Goal: Answer question/provide support

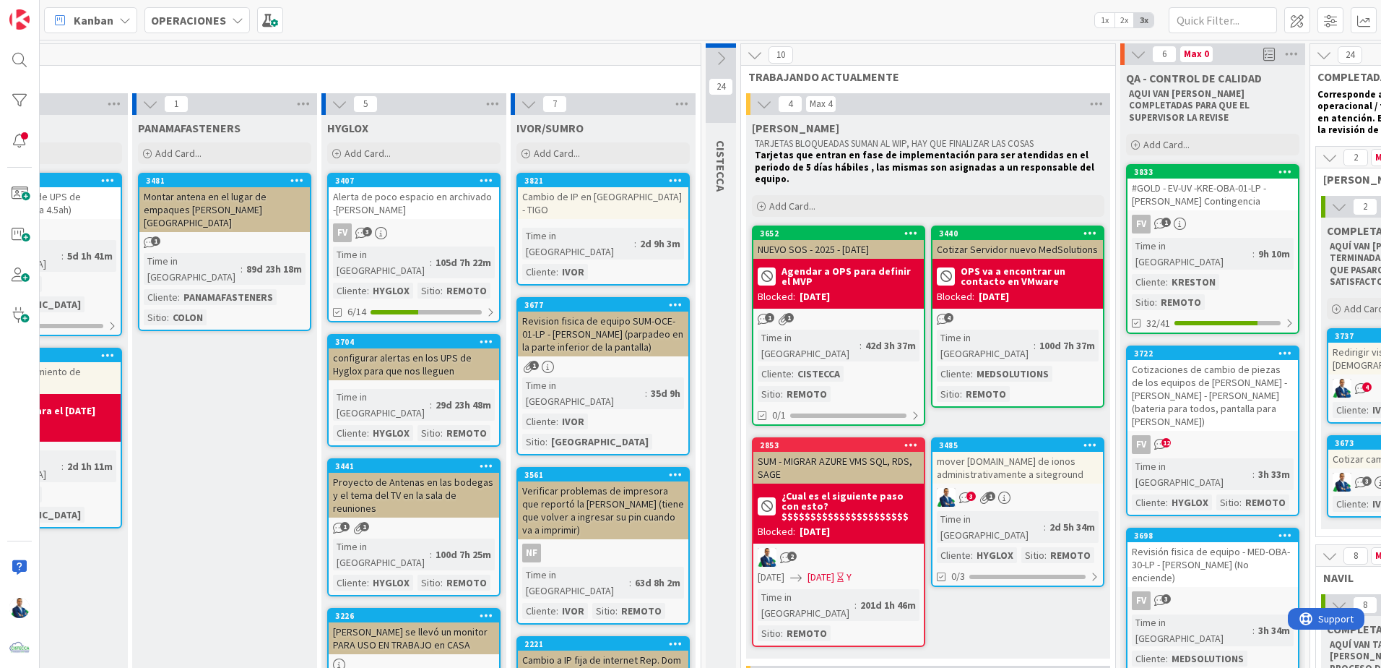
scroll to position [0, 506]
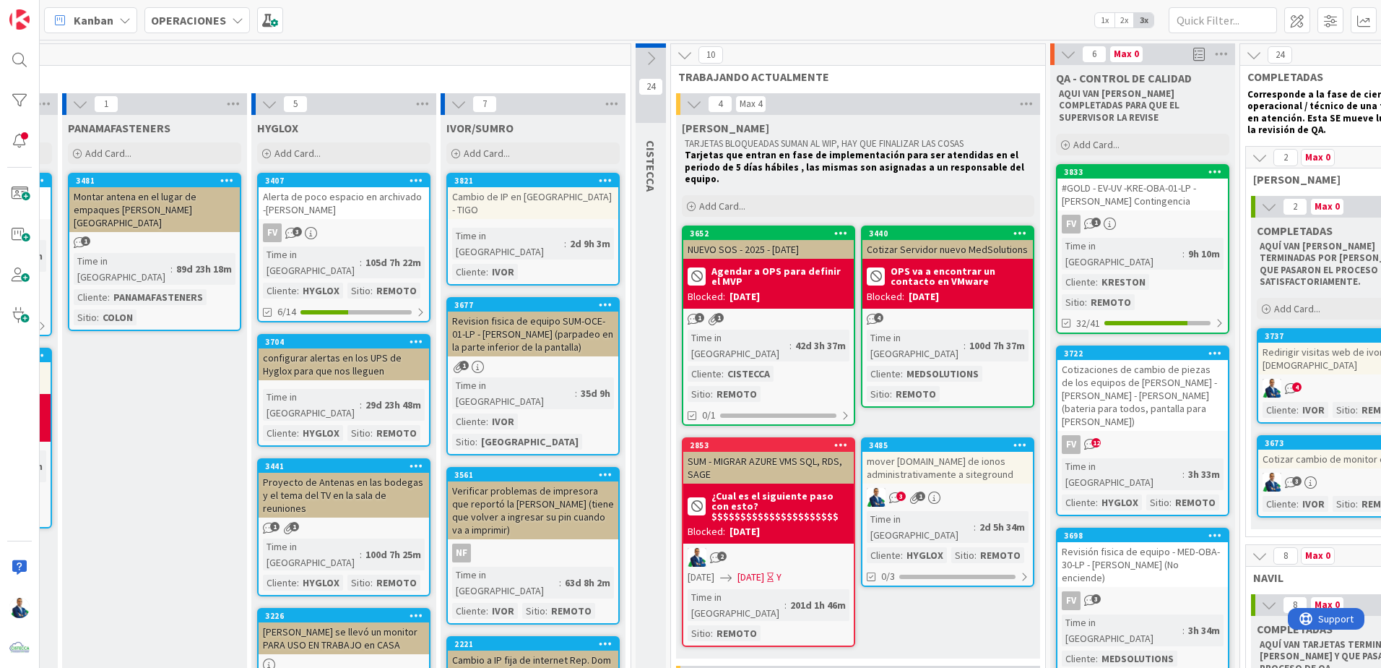
click at [937, 452] on div "mover [DOMAIN_NAME] de ionos administrativamente a siteground" at bounding box center [948, 468] width 170 height 32
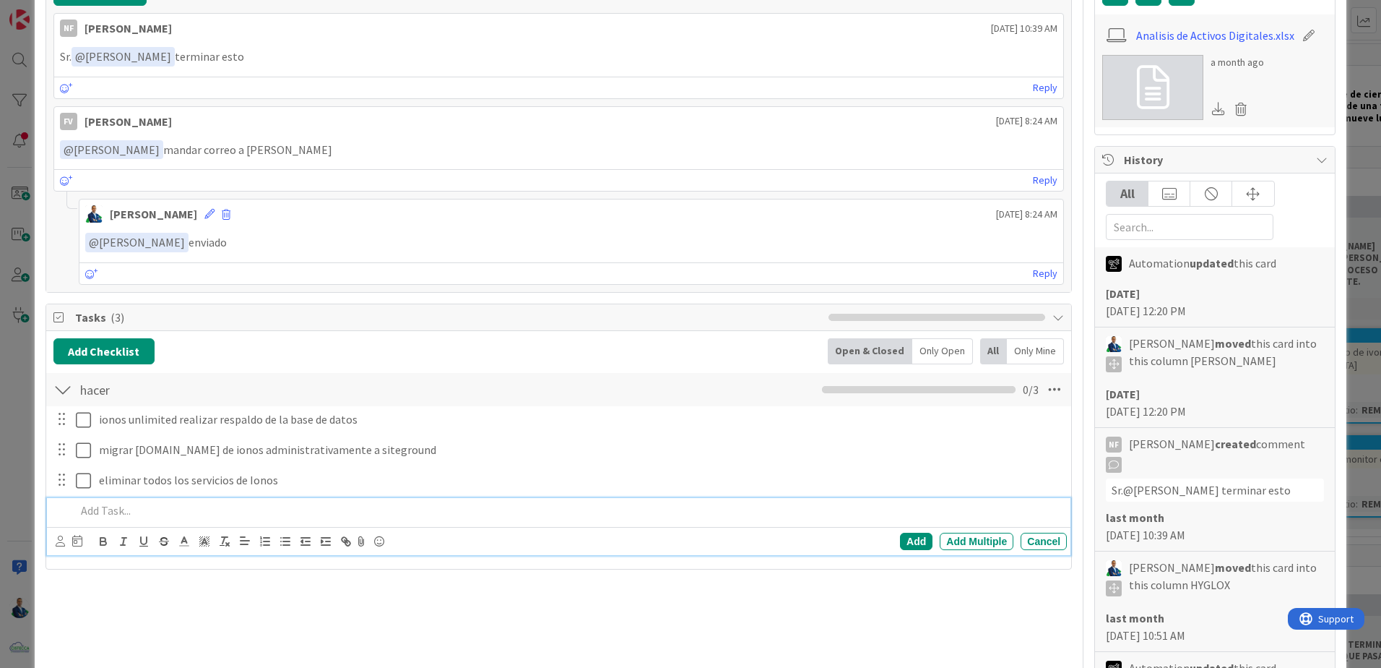
click at [113, 511] on p at bounding box center [568, 510] width 985 height 17
click at [318, 521] on div "Eiliminar Hosting Contract 72677249" at bounding box center [568, 510] width 997 height 25
click at [418, 511] on p "Eliminar Hosting Contract 72677249 - IONOS MyWebsite Personal" at bounding box center [568, 510] width 985 height 17
click at [493, 513] on p "Eliminar Hosting Contract 72677249 - IONOS MyWebsite Personal - No tiene" at bounding box center [568, 510] width 985 height 17
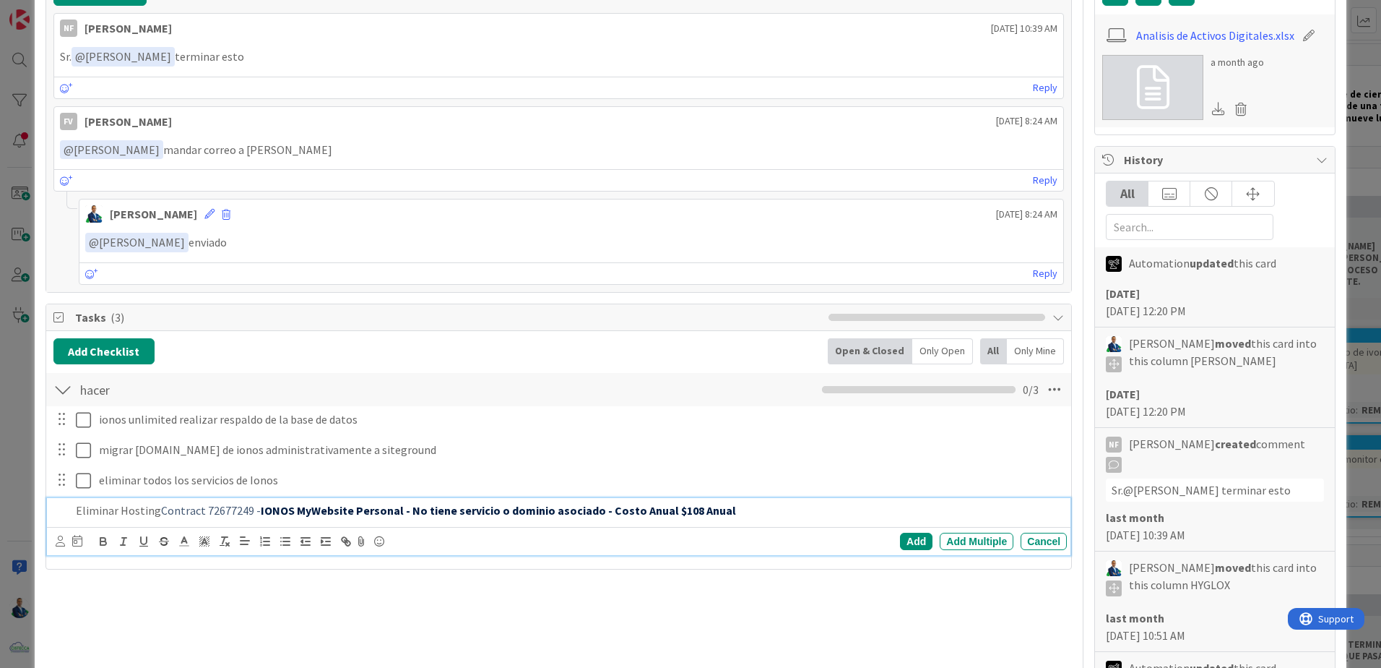
scroll to position [392, 0]
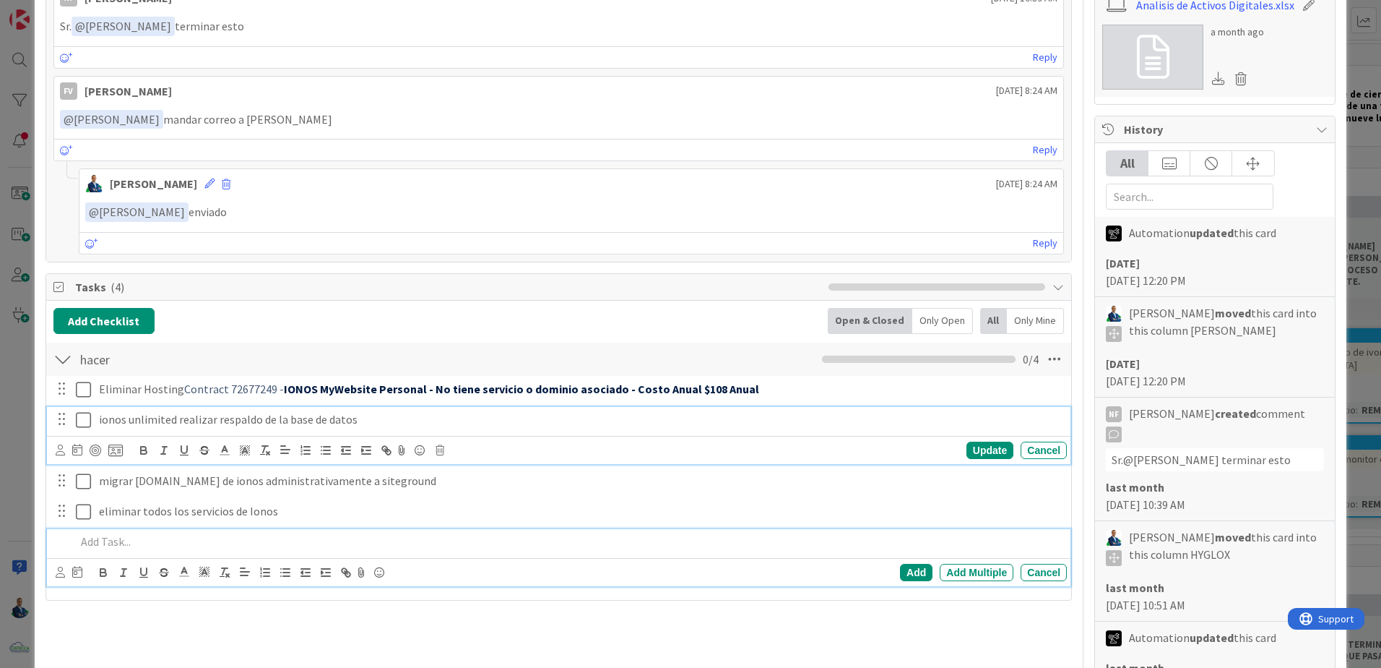
click at [96, 417] on div "ionos unlimited realizar respaldo de la base de datos" at bounding box center [580, 419] width 974 height 25
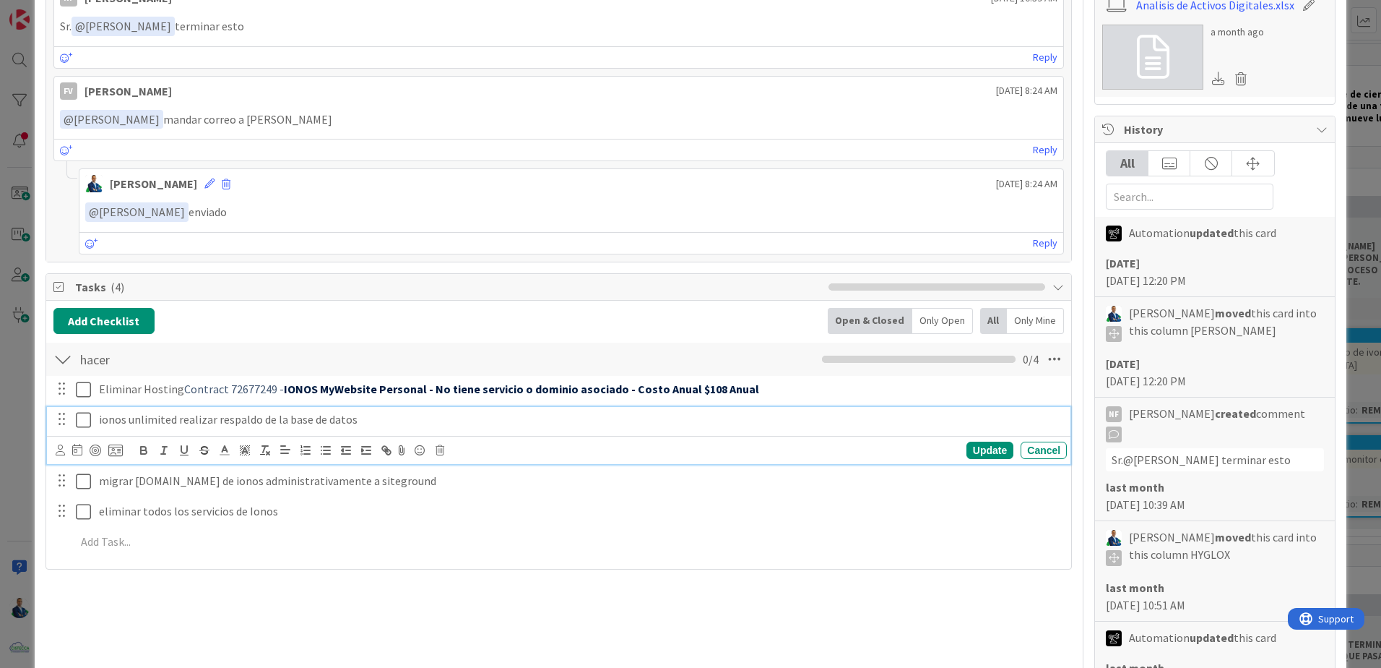
paste div
click at [99, 425] on p "Contract no. 72677343 ionos unlimited realizar respaldo de la base de datos" at bounding box center [580, 419] width 962 height 17
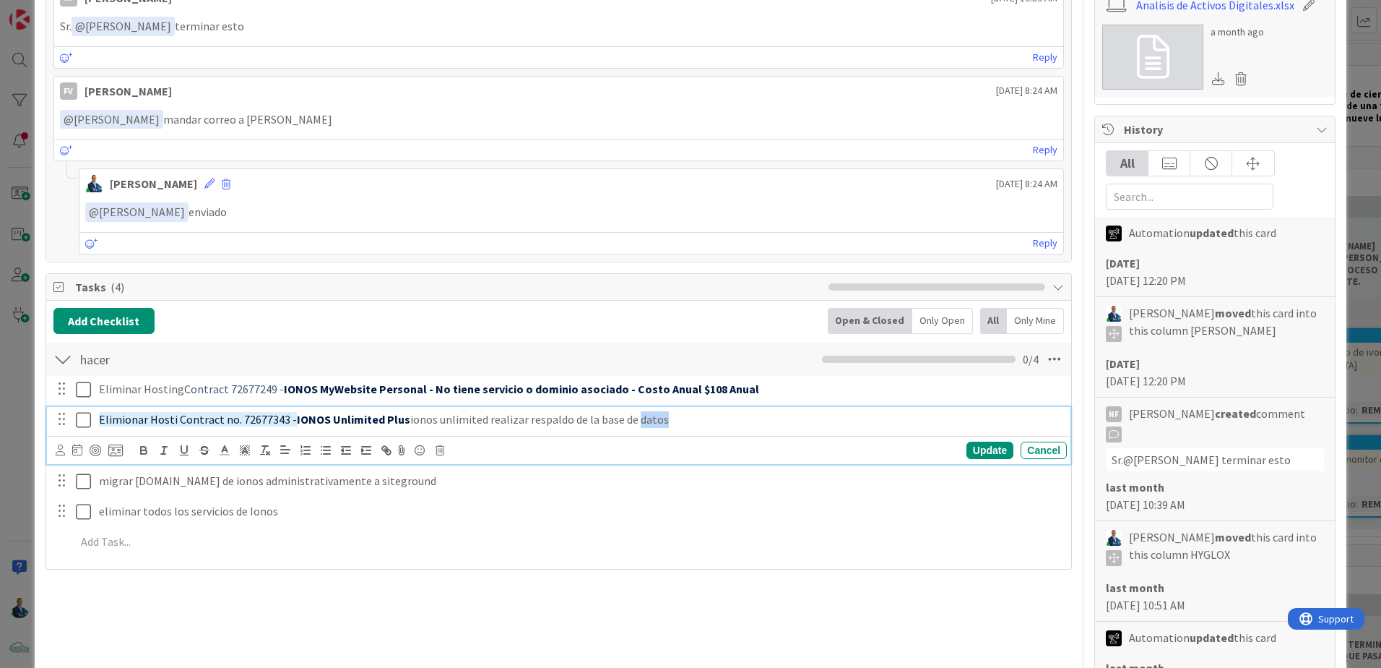
drag, startPoint x: 671, startPoint y: 413, endPoint x: 582, endPoint y: 422, distance: 89.4
click at [625, 422] on p "Elimionar Hosti Contract no. 72677343 - IONOS Unlimited Plus ionos unlimited re…" at bounding box center [580, 419] width 962 height 17
drag, startPoint x: 483, startPoint y: 420, endPoint x: 561, endPoint y: 412, distance: 77.7
click at [561, 412] on p "Elimionar Hosti Contract no. 72677343 - IONOS Unlimited Plus ionos unlimited re…" at bounding box center [580, 419] width 962 height 17
copy p "realizar respaldo"
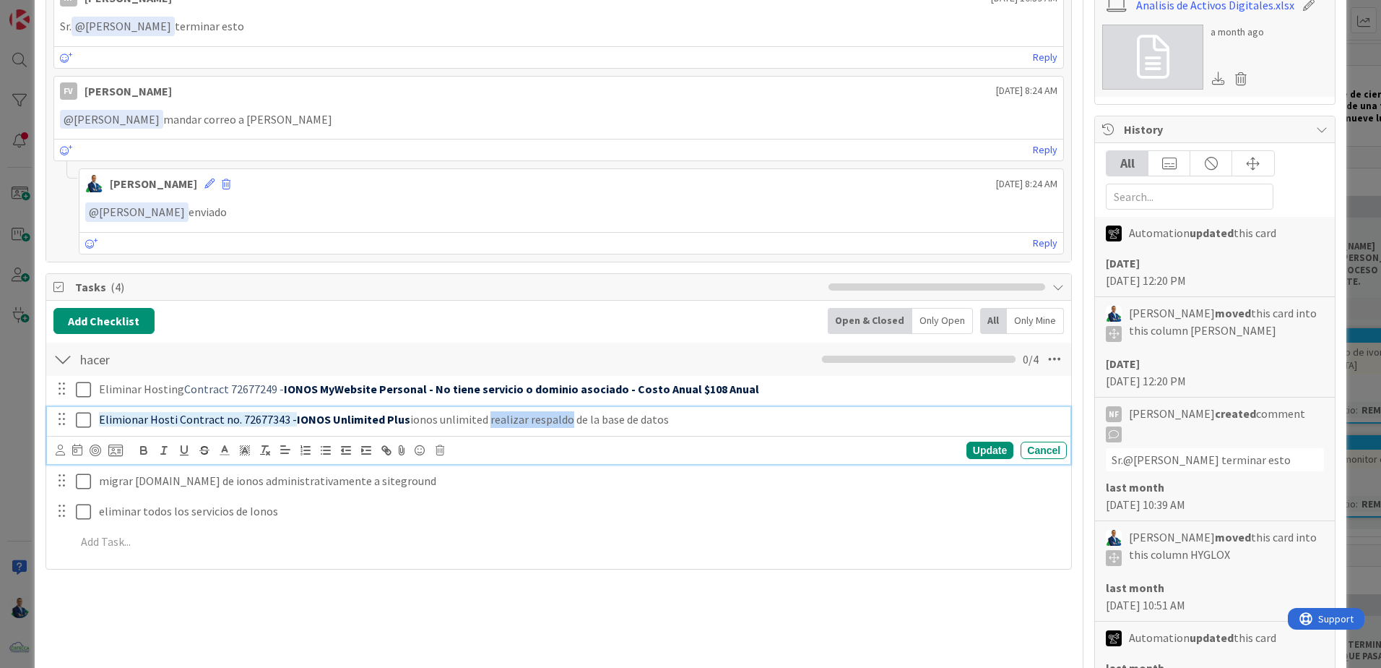
click at [1004, 452] on div "Update Cancel" at bounding box center [889, 449] width 355 height 17
click at [993, 453] on div "Update" at bounding box center [990, 449] width 47 height 17
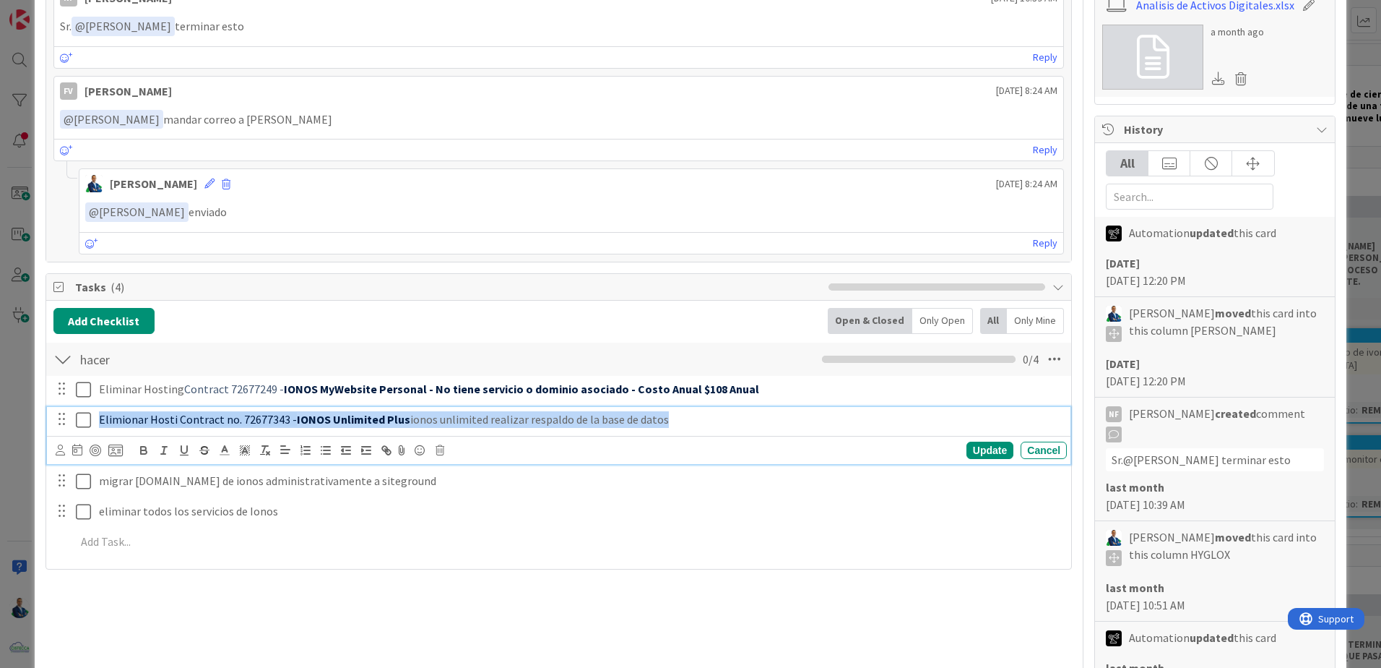
drag, startPoint x: 656, startPoint y: 429, endPoint x: 87, endPoint y: 430, distance: 569.3
click at [87, 430] on div "Elimionar Hosti Contract no. 72677343 - IONOS Unlimited Plus ionos unlimited re…" at bounding box center [560, 419] width 1014 height 25
copy p "Elimionar Hosti Contract no. 72677343 - IONOS Unlimited Plus ionos unlimited re…"
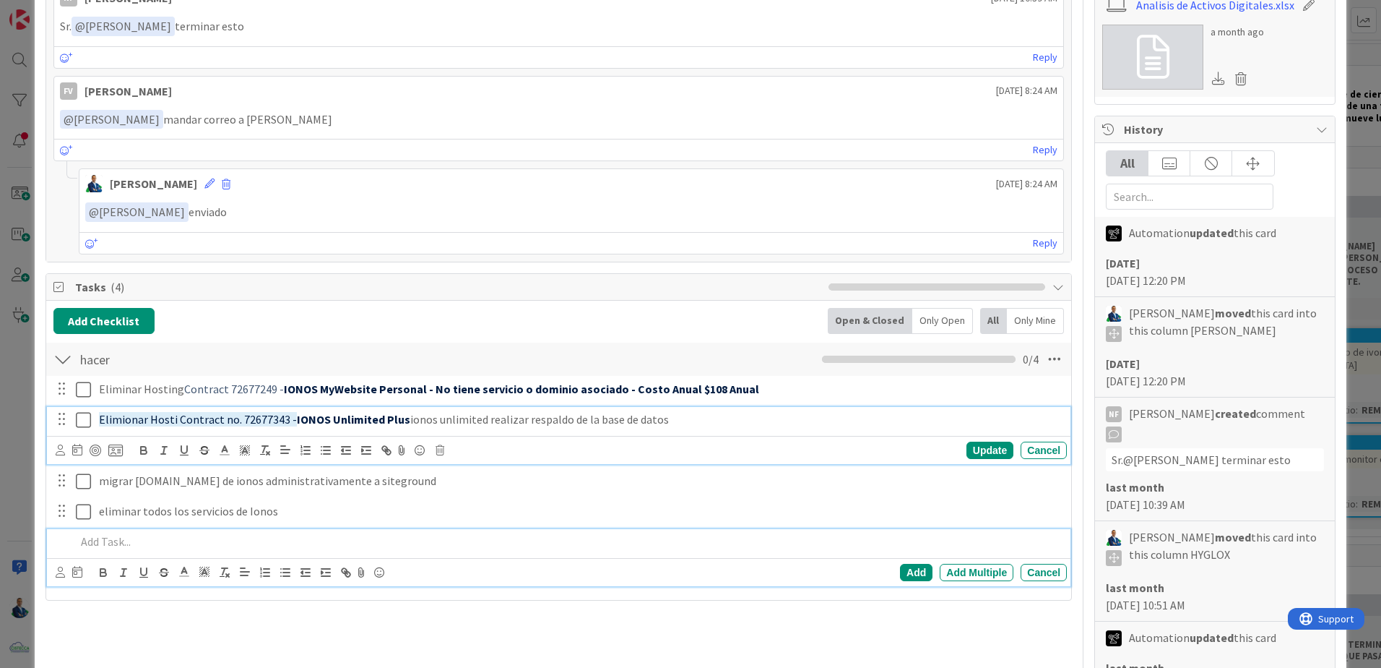
click at [157, 535] on p at bounding box center [568, 541] width 985 height 17
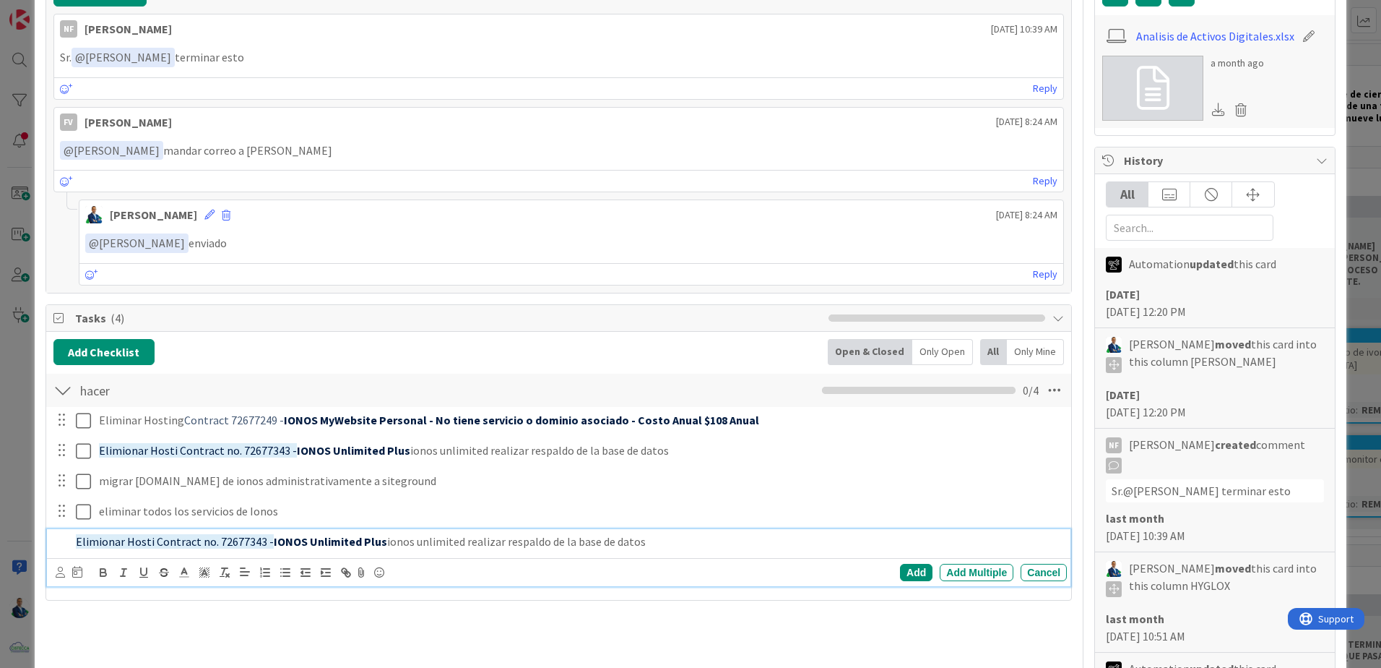
click at [150, 539] on span "Elimionar Hosti Contract no. 72677343 -" at bounding box center [175, 541] width 198 height 14
click at [96, 549] on p "Elimionar Hosting - Contract no. 72677343 - IONOS Unlimited Plus ionos unlimite…" at bounding box center [568, 541] width 985 height 17
drag, startPoint x: 467, startPoint y: 548, endPoint x: 1123, endPoint y: 582, distance: 656.8
click at [1123, 582] on div "Title 64 / 128 mover [DOMAIN_NAME] de ionos administrativamente a siteground De…" at bounding box center [691, 379] width 1290 height 1366
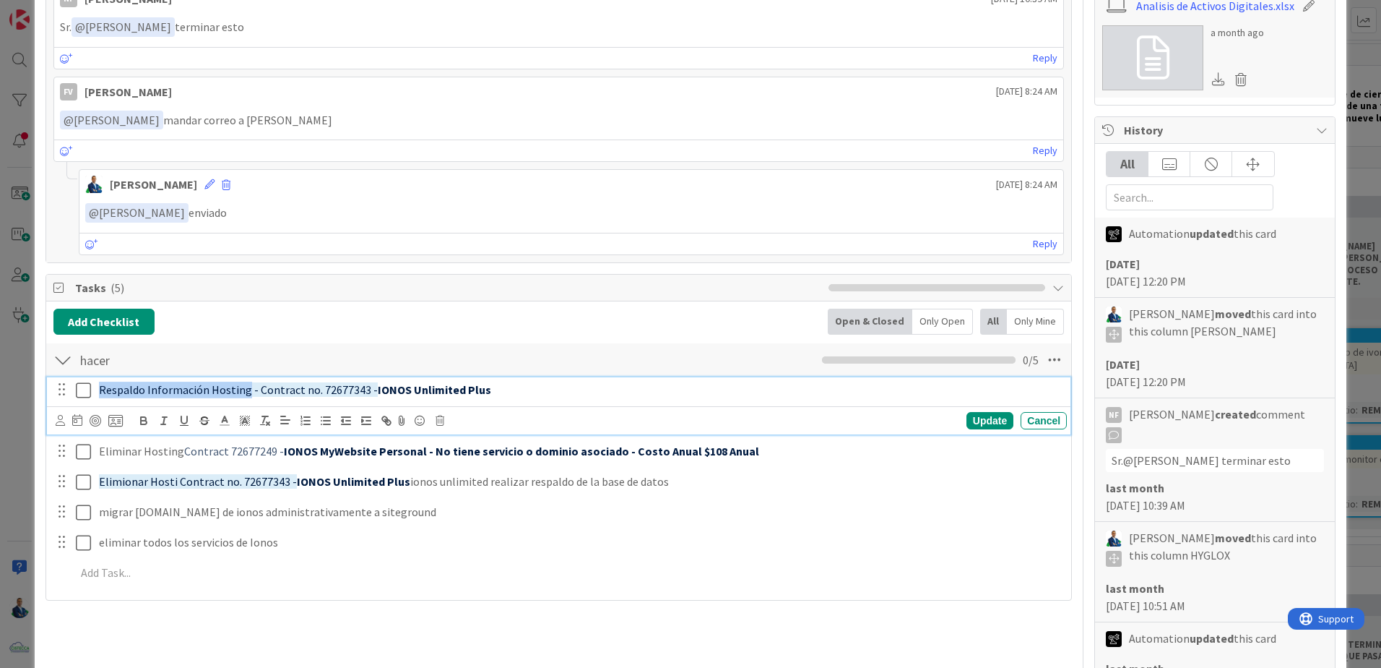
drag, startPoint x: 243, startPoint y: 389, endPoint x: 78, endPoint y: 391, distance: 165.4
click at [78, 391] on div "Respaldo Información Hosting - Contract no. 72677343 - IONOS Unlimited Plus" at bounding box center [560, 389] width 1014 height 25
copy span "Respaldo Información Hosting"
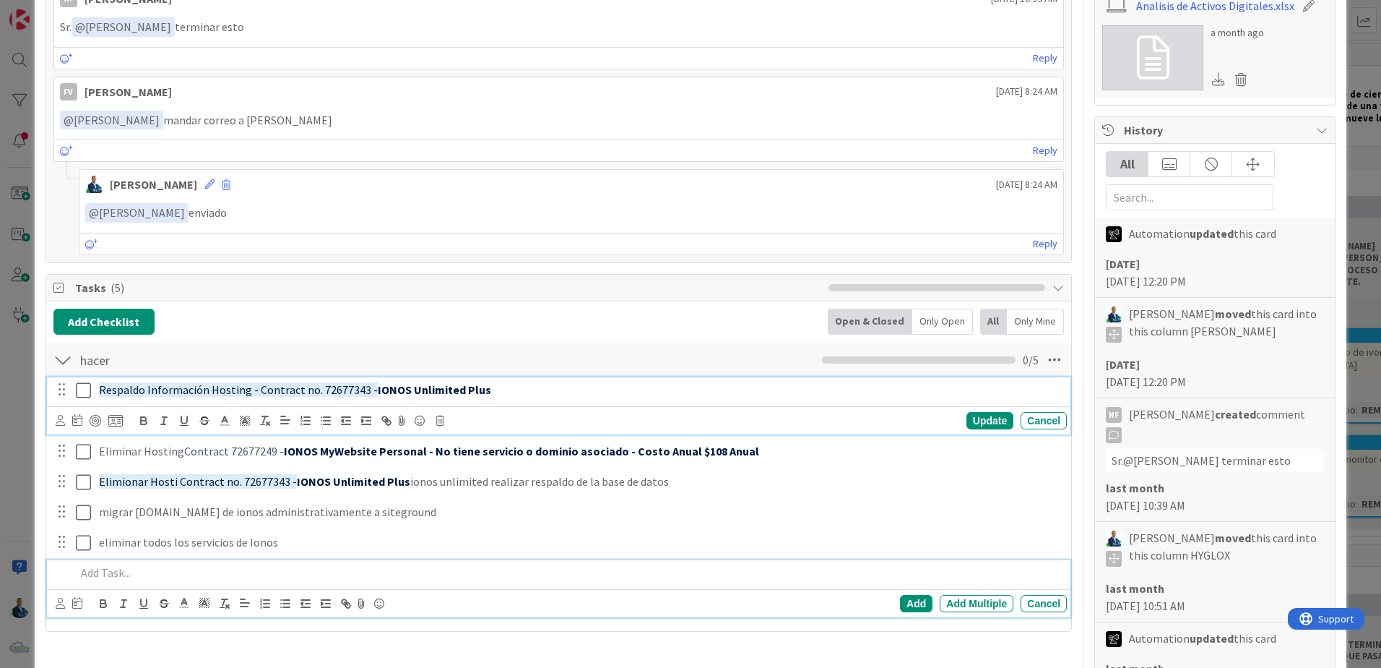
click at [166, 572] on p at bounding box center [568, 572] width 985 height 17
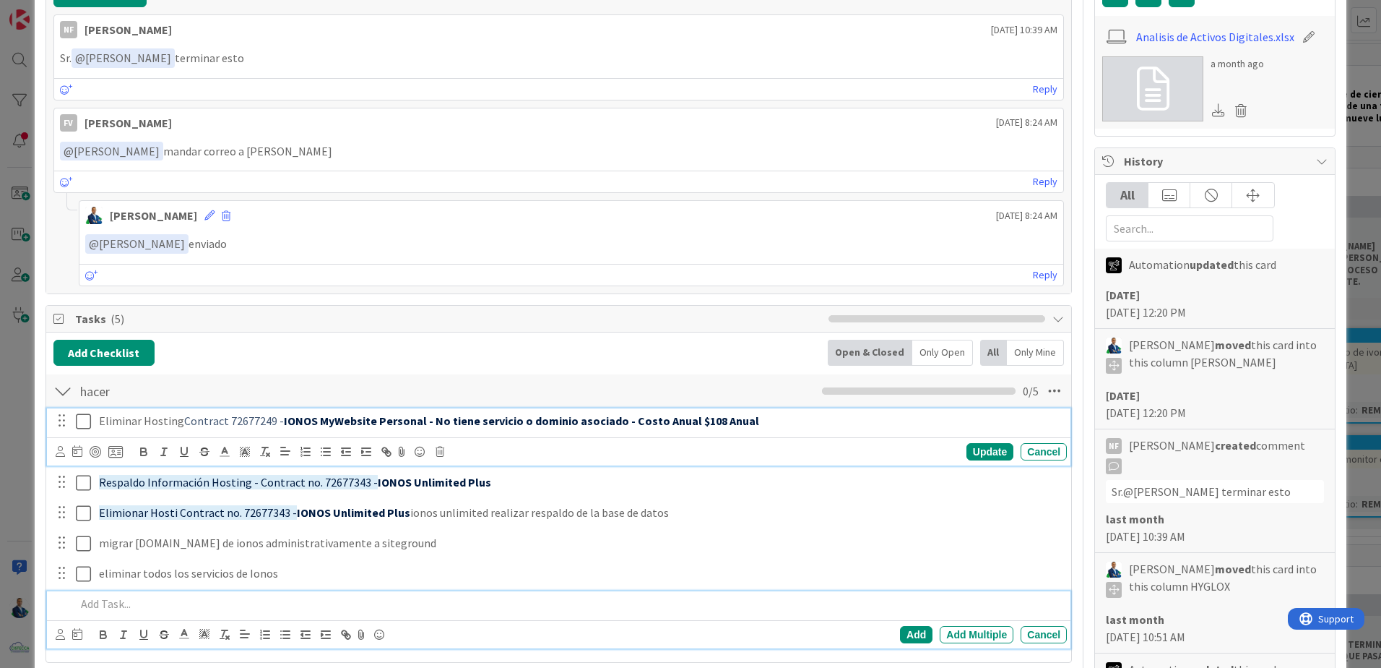
click at [87, 422] on icon at bounding box center [83, 421] width 15 height 17
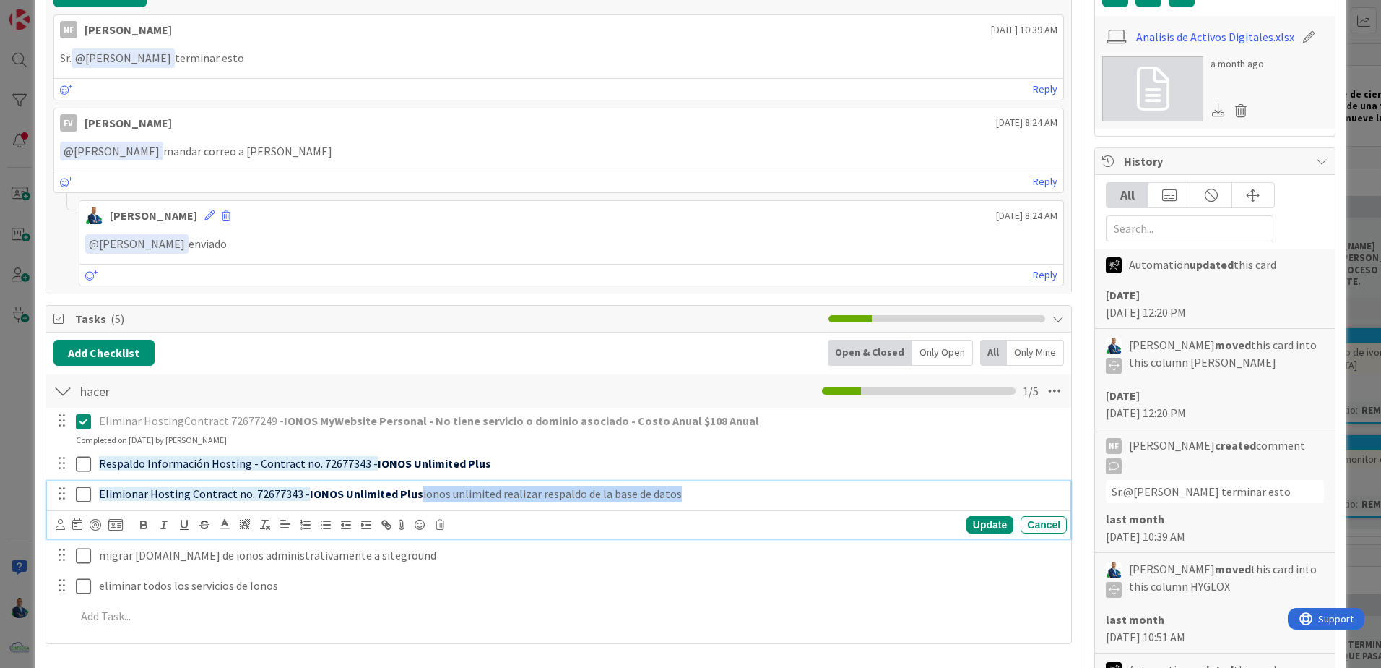
drag, startPoint x: 418, startPoint y: 495, endPoint x: 937, endPoint y: 495, distance: 519.4
click at [937, 495] on p "Elimionar Hosting Contract no. 72677343 - IONOS Unlimited Plus ionos unlimited …" at bounding box center [580, 493] width 962 height 17
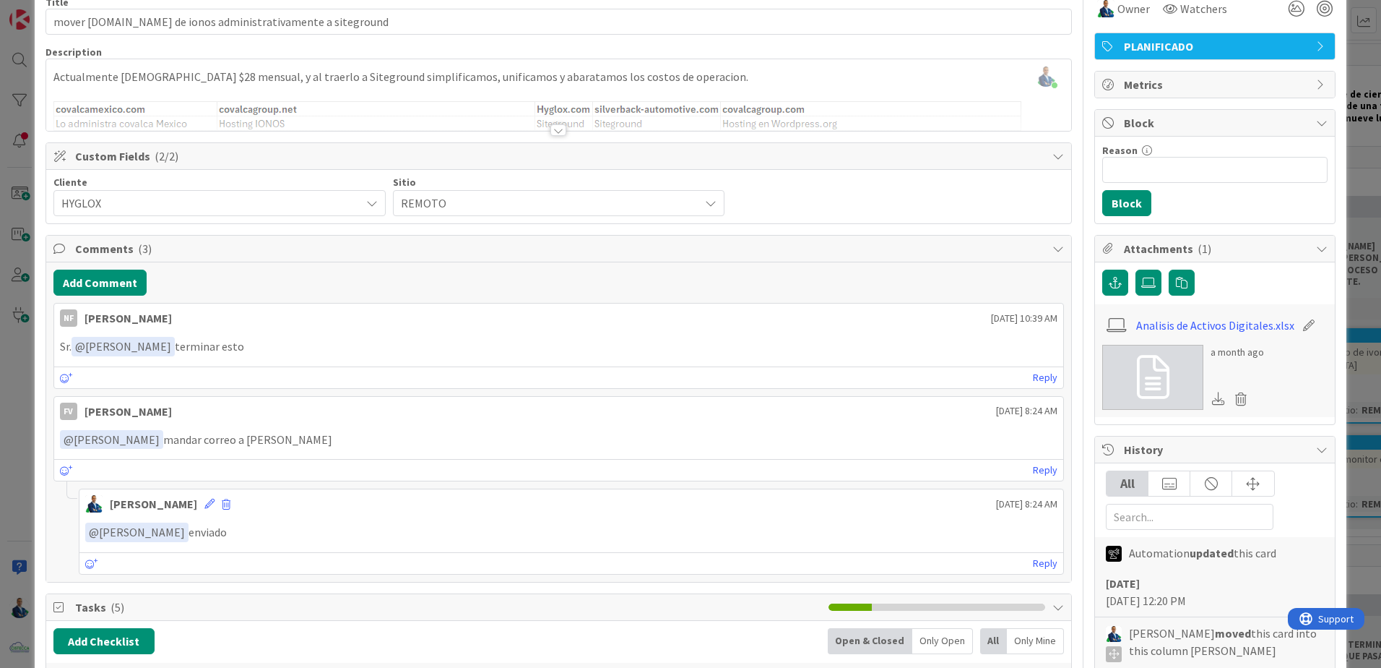
scroll to position [71, 0]
click at [104, 293] on button "Add Comment" at bounding box center [99, 283] width 93 height 26
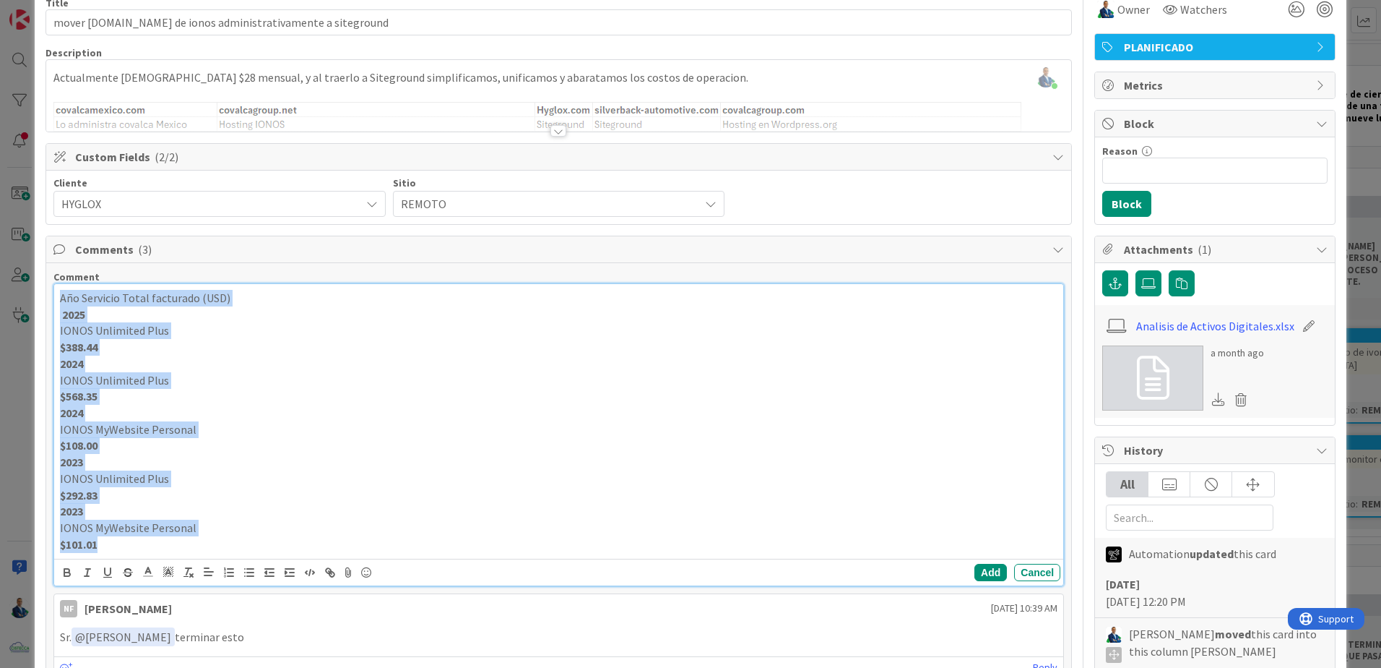
drag, startPoint x: 173, startPoint y: 550, endPoint x: 56, endPoint y: 278, distance: 295.5
click at [56, 278] on div "Comment Año Servicio Total facturado (USD) 2025 IONOS Unlimited Plus $388.44 20…" at bounding box center [558, 428] width 1011 height 316
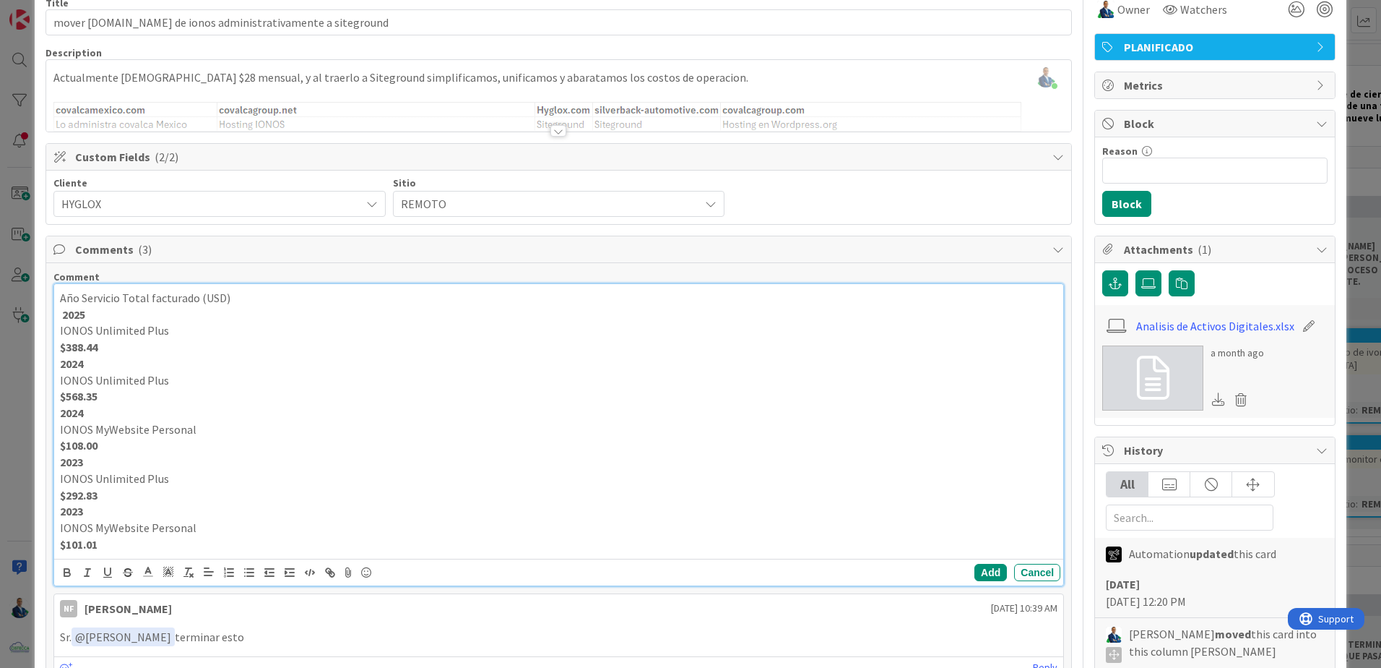
drag, startPoint x: 231, startPoint y: 545, endPoint x: 35, endPoint y: 286, distance: 324.4
click at [35, 286] on div "ID 3485 OPERACIONES [PERSON_NAME] Title 64 / 128 mover [DOMAIN_NAME] de ionos a…" at bounding box center [691, 655] width 1312 height 1413
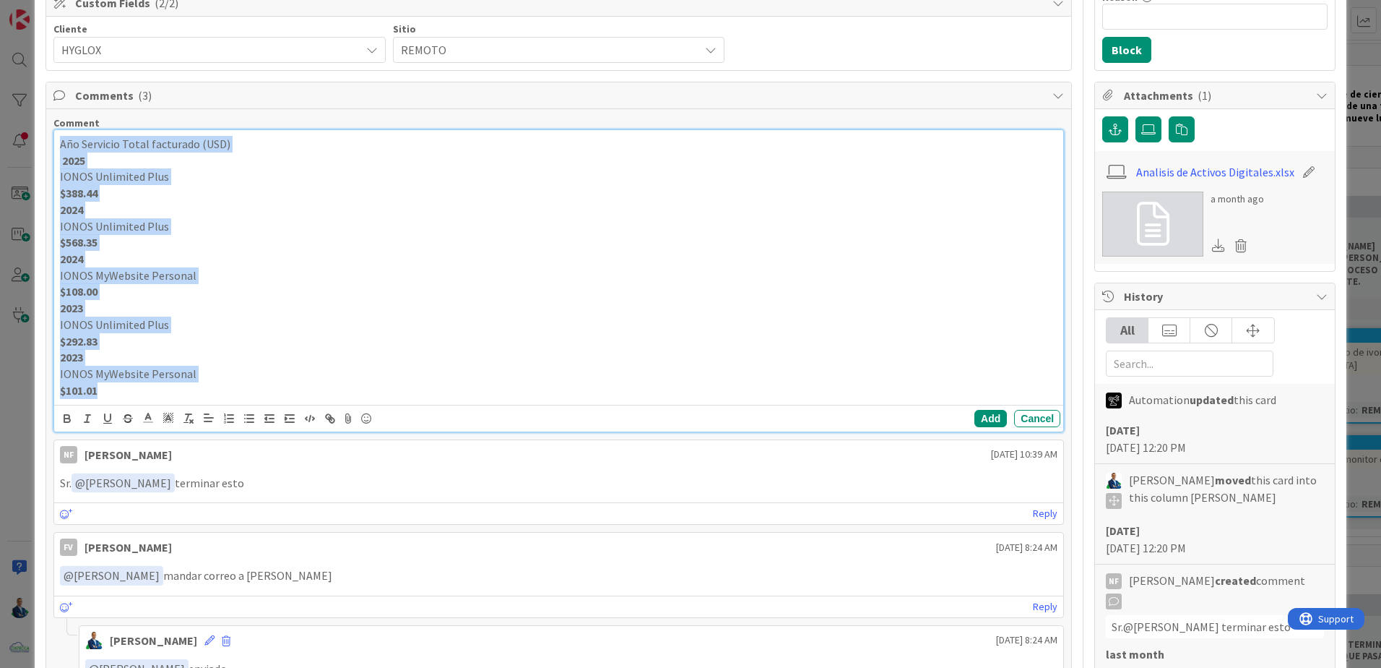
drag, startPoint x: 59, startPoint y: 297, endPoint x: 514, endPoint y: 673, distance: 591.2
click at [514, 667] on html "Kanban OPERACIONES 1x 2x 3x 1 NOTAS Tarjetas que no afectan la productividad y …" at bounding box center [690, 334] width 1381 height 668
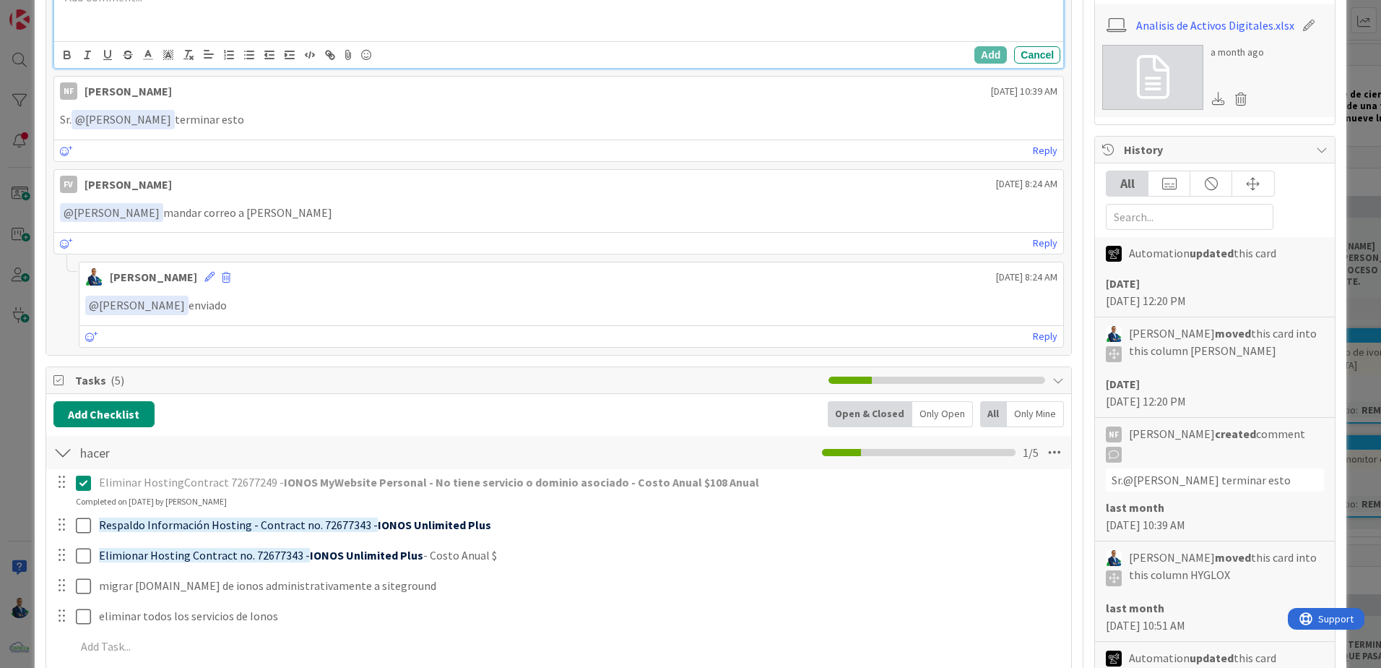
scroll to position [125, 0]
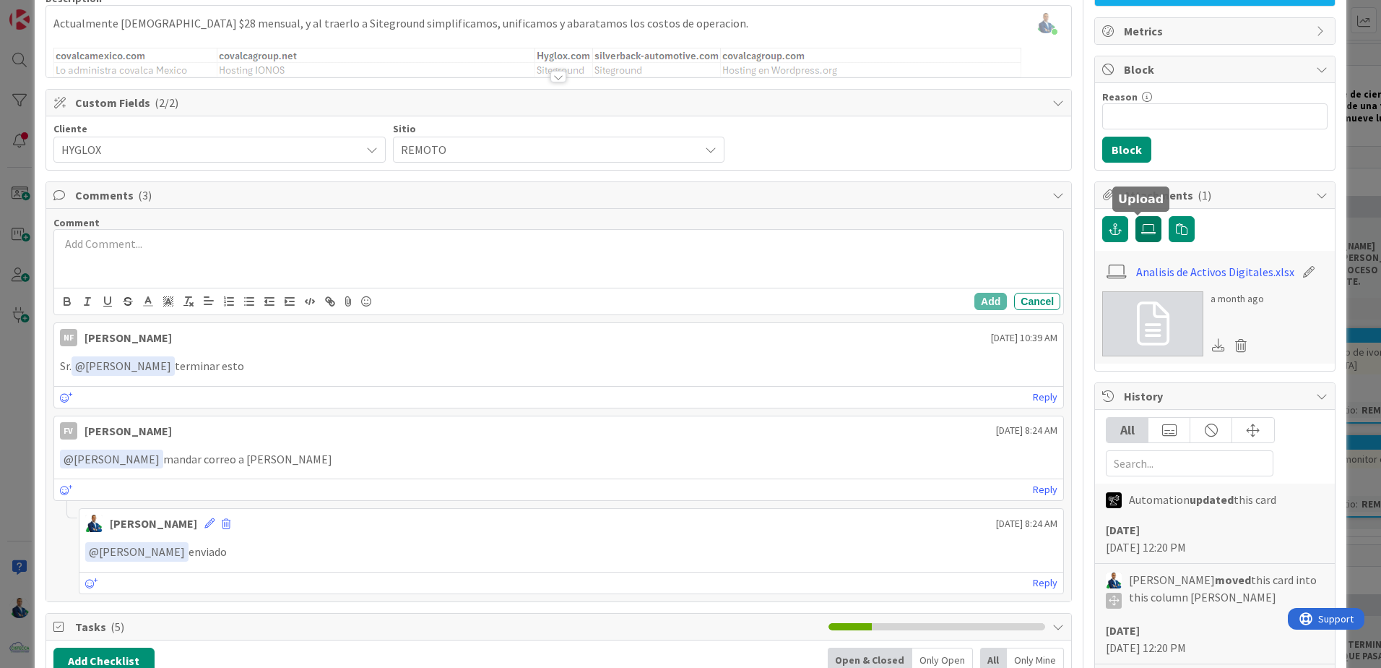
click at [1136, 228] on label at bounding box center [1149, 229] width 26 height 26
click at [1136, 216] on input "file" at bounding box center [1136, 216] width 0 height 0
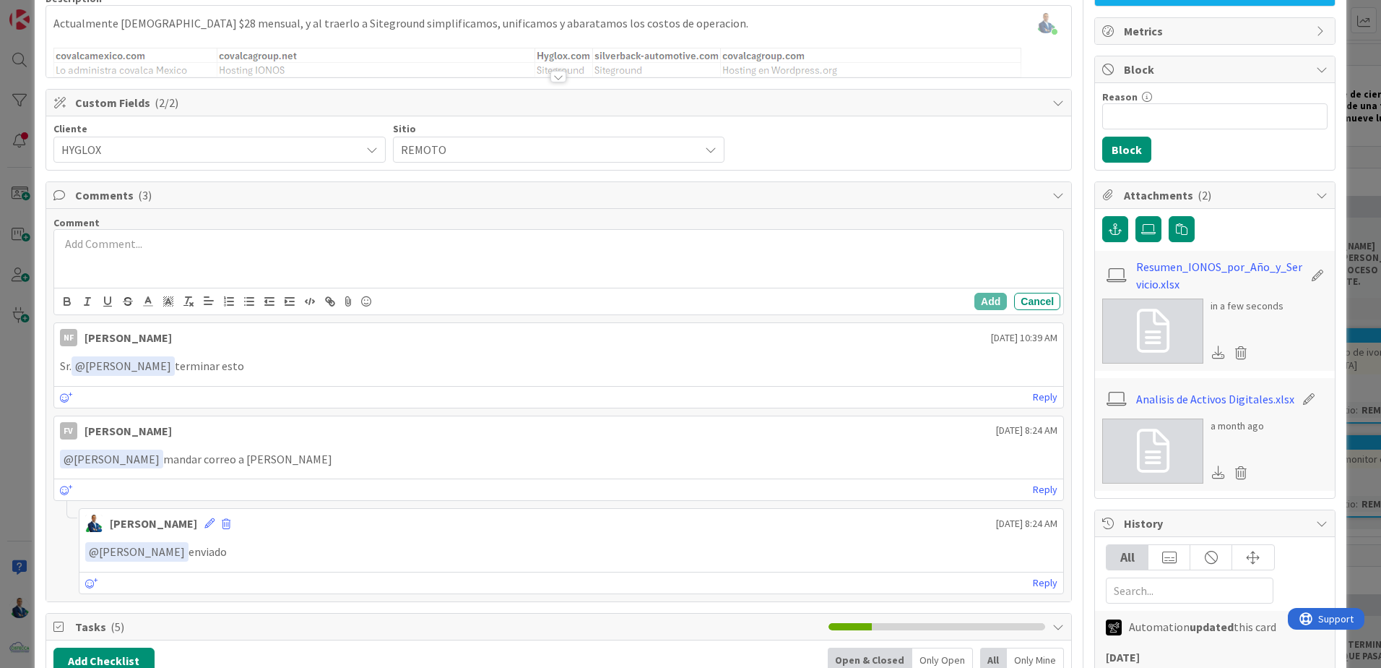
scroll to position [558, 0]
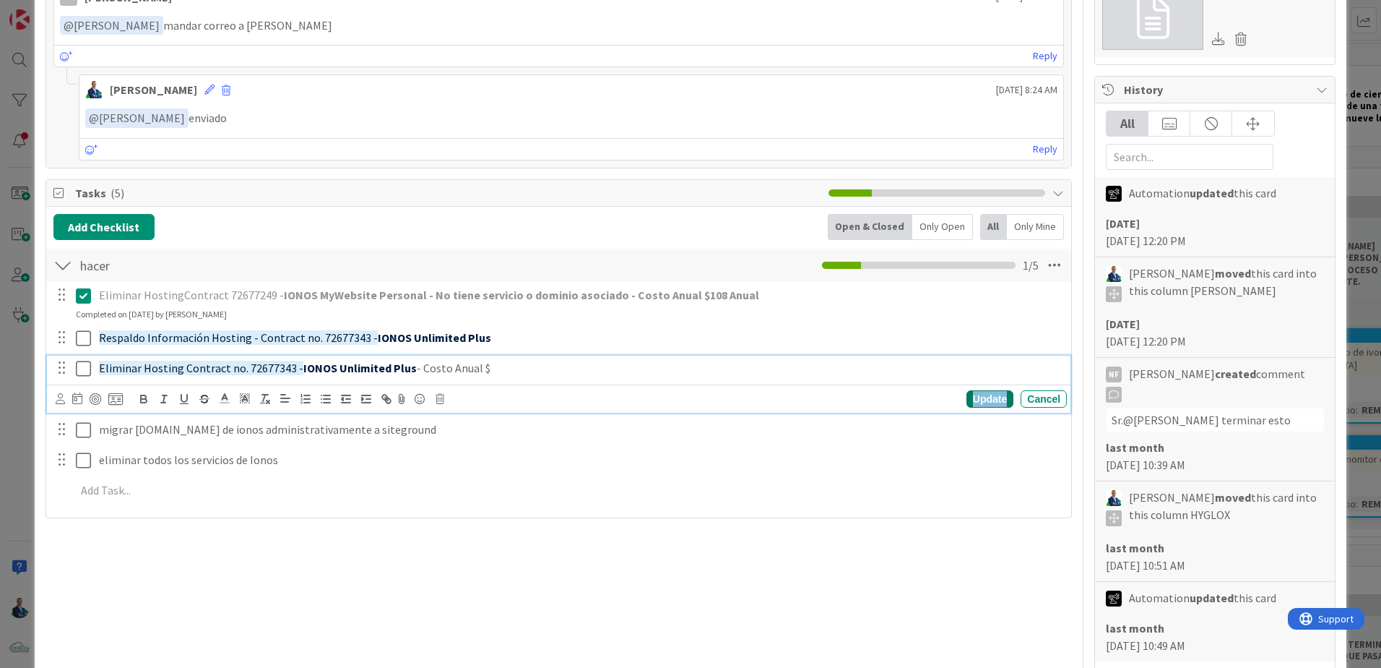
click at [968, 392] on div "Update" at bounding box center [990, 398] width 47 height 17
click at [505, 358] on div "Eliminar Hosting Contract no. 72677343 - IONOS Unlimited Plus - Costo Anual $" at bounding box center [580, 367] width 974 height 25
